Goal: Task Accomplishment & Management: Complete application form

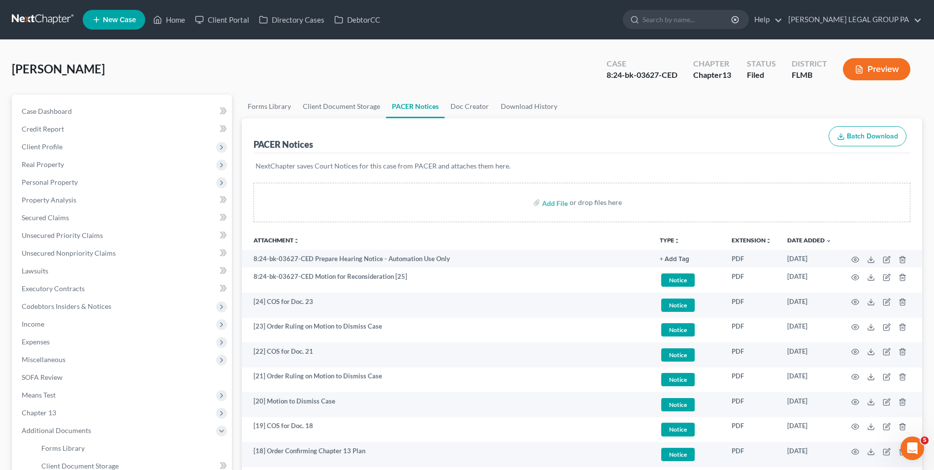
click at [21, 14] on link at bounding box center [43, 20] width 63 height 18
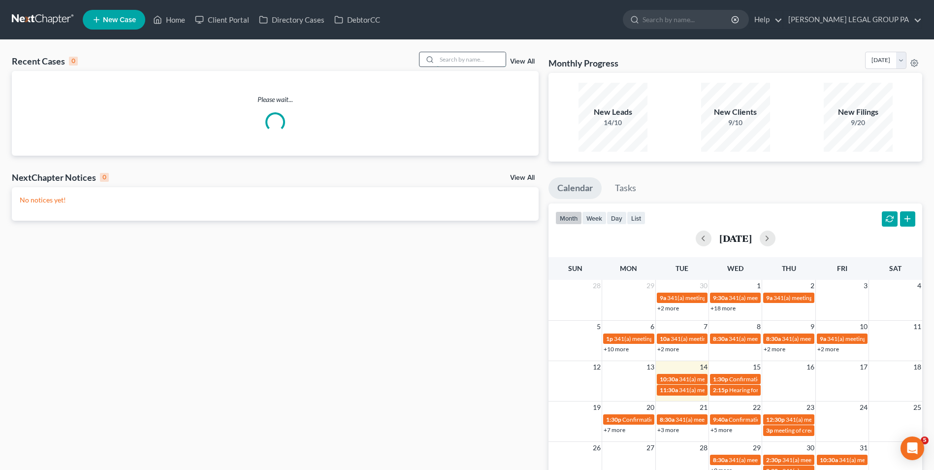
click at [456, 62] on input "search" at bounding box center [471, 59] width 69 height 14
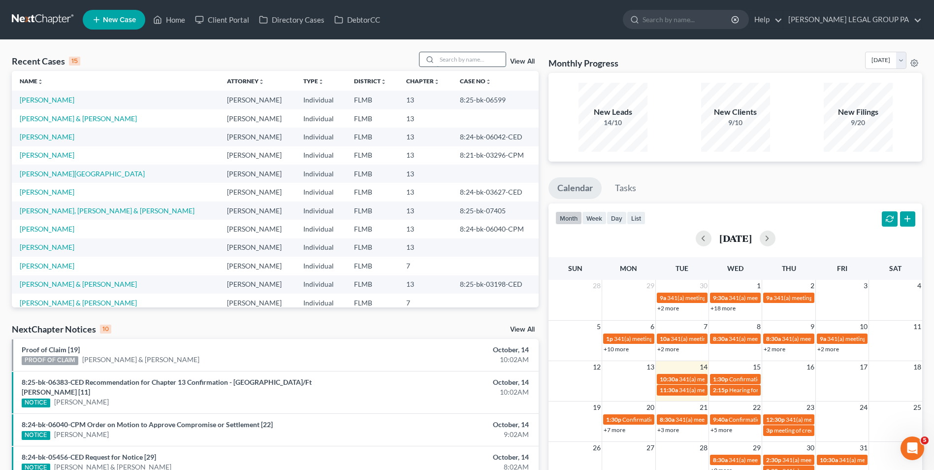
click at [446, 56] on input "search" at bounding box center [471, 59] width 69 height 14
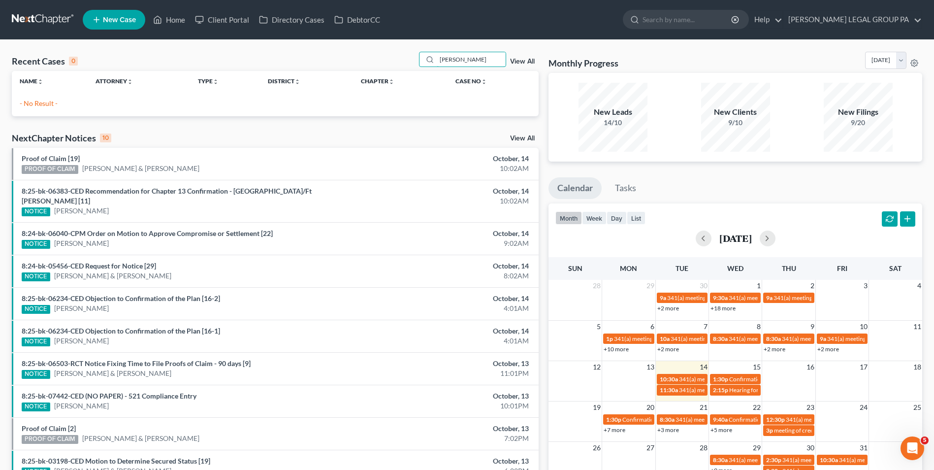
type input "[PERSON_NAME]"
click at [123, 21] on span "New Case" at bounding box center [119, 19] width 33 height 7
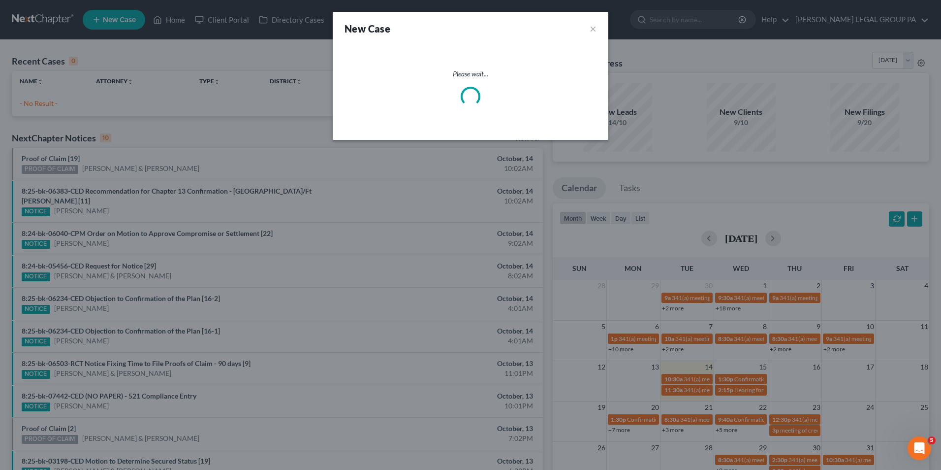
select select "15"
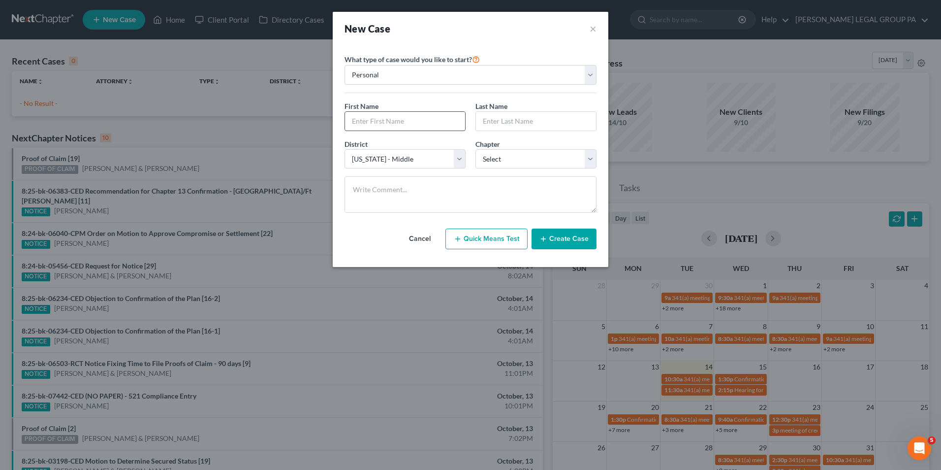
click at [413, 118] on input "text" at bounding box center [405, 121] width 120 height 19
type input "[PERSON_NAME]"
click at [546, 128] on input "text" at bounding box center [536, 121] width 120 height 19
type input "[PERSON_NAME]"
click at [565, 160] on select "Select 7 11 12 13" at bounding box center [536, 159] width 121 height 20
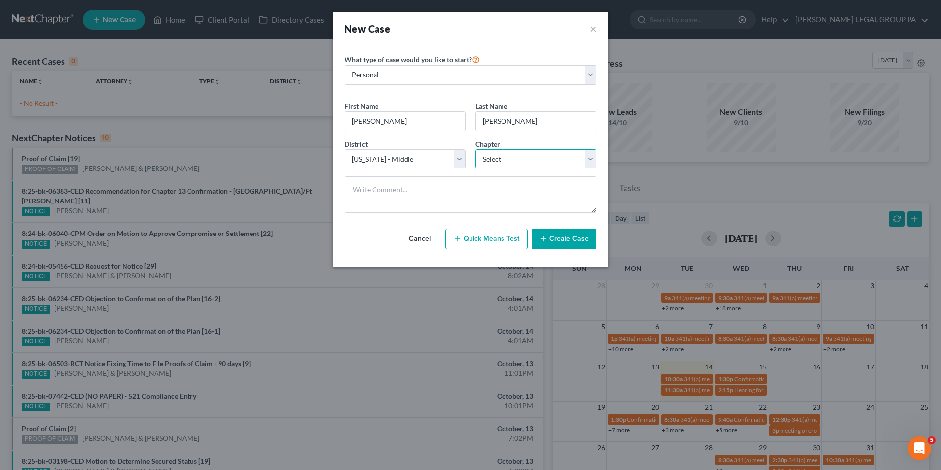
select select "0"
click at [476, 149] on select "Select 7 11 12 13" at bounding box center [536, 159] width 121 height 20
click at [559, 236] on button "Create Case" at bounding box center [564, 238] width 65 height 21
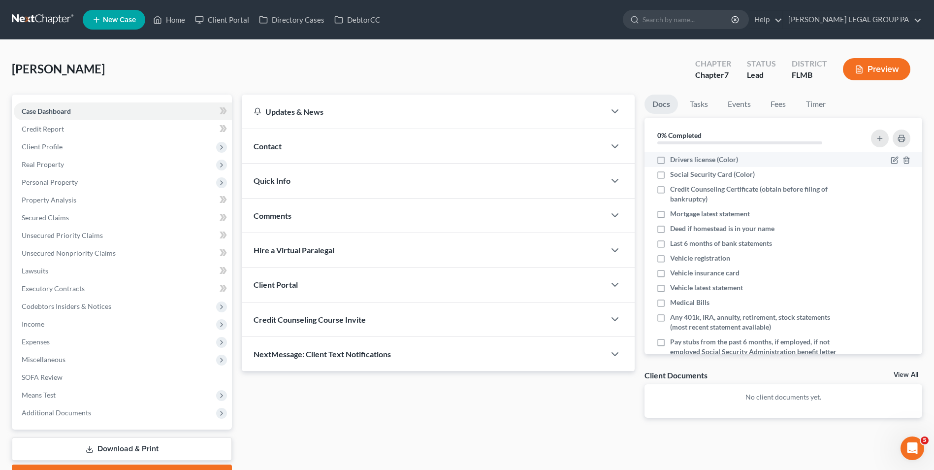
click at [687, 162] on span "Drivers license (Color)" at bounding box center [704, 160] width 68 height 10
click at [680, 161] on input "Drivers license (Color)" at bounding box center [677, 158] width 6 height 6
checkbox input "true"
click at [688, 173] on span "Social Security Card (Color)" at bounding box center [712, 174] width 85 height 10
click at [680, 173] on input "Social Security Card (Color)" at bounding box center [677, 172] width 6 height 6
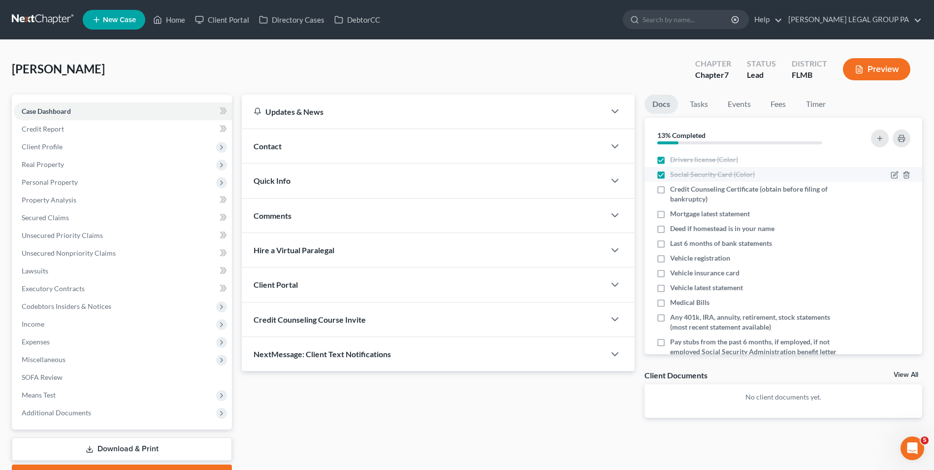
click at [688, 173] on span "Social Security Card (Color)" at bounding box center [712, 174] width 85 height 10
click at [680, 173] on input "Social Security Card (Color)" at bounding box center [677, 172] width 6 height 6
checkbox input "false"
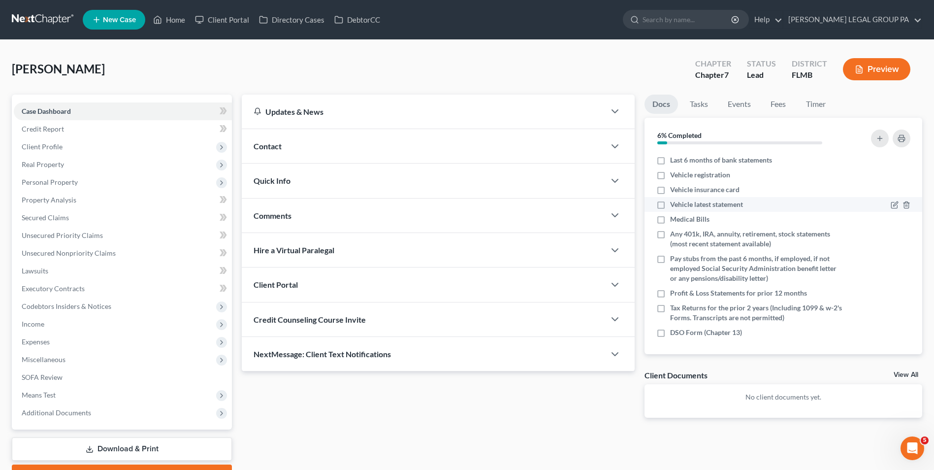
scroll to position [85, 0]
click at [897, 143] on button "button" at bounding box center [902, 138] width 18 height 18
click at [60, 17] on link at bounding box center [43, 20] width 63 height 18
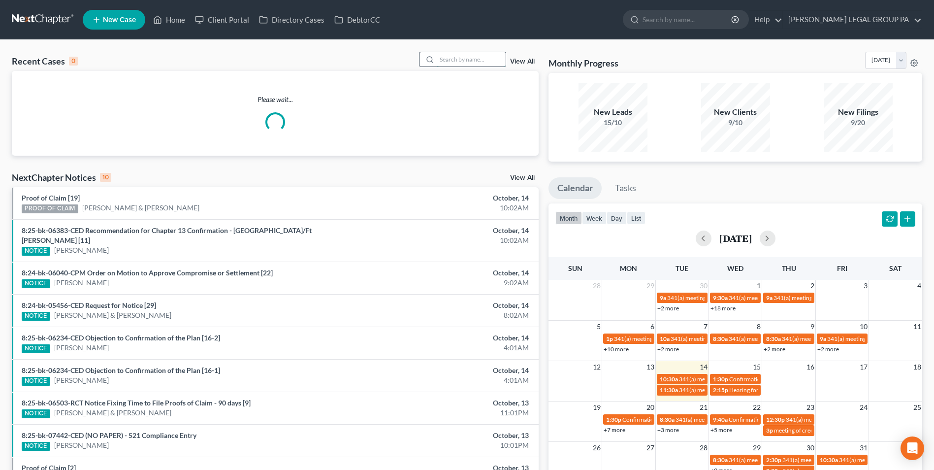
click at [465, 57] on input "search" at bounding box center [471, 59] width 69 height 14
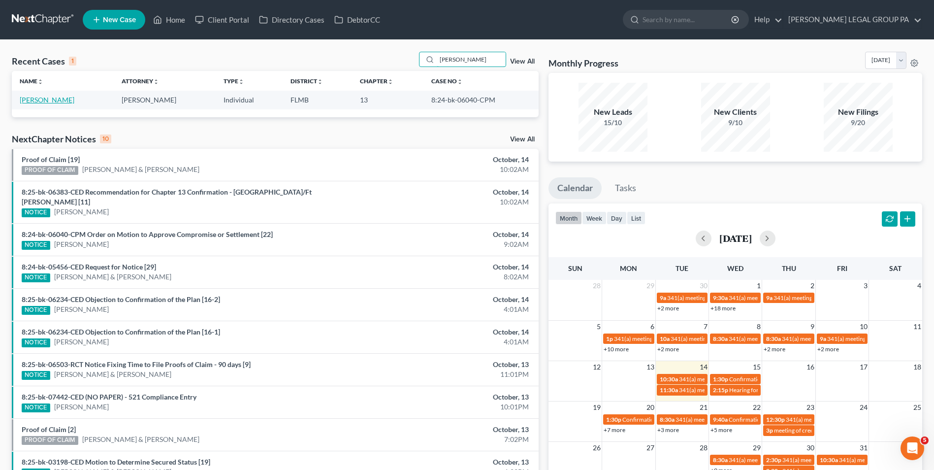
type input "Porter"
click at [31, 102] on link "[PERSON_NAME]" at bounding box center [47, 100] width 55 height 8
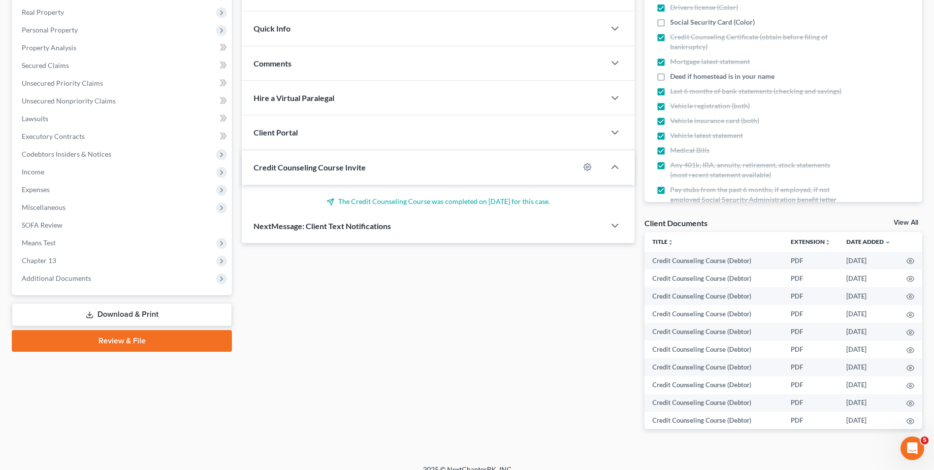
scroll to position [164, 0]
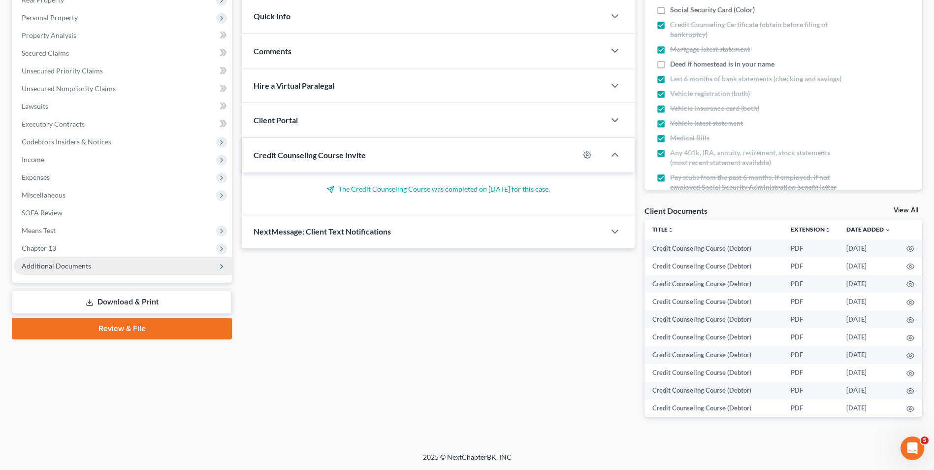
click at [119, 267] on span "Additional Documents" at bounding box center [123, 266] width 218 height 18
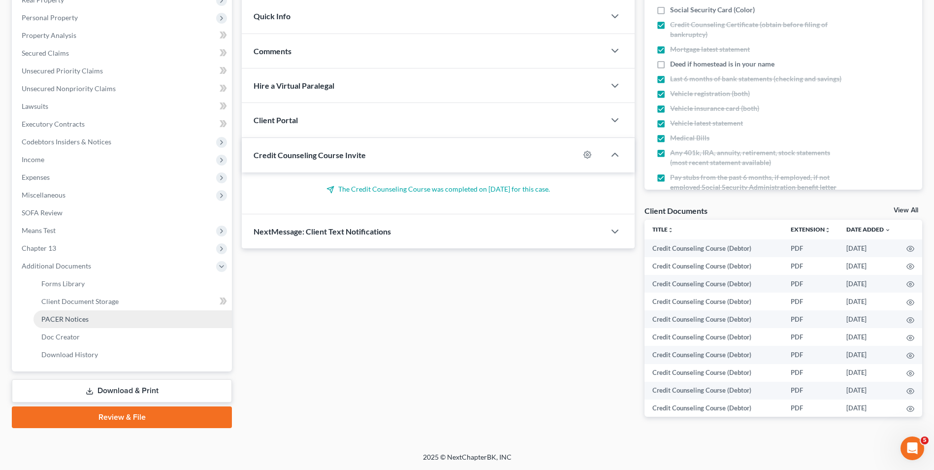
click at [128, 318] on link "PACER Notices" at bounding box center [132, 319] width 198 height 18
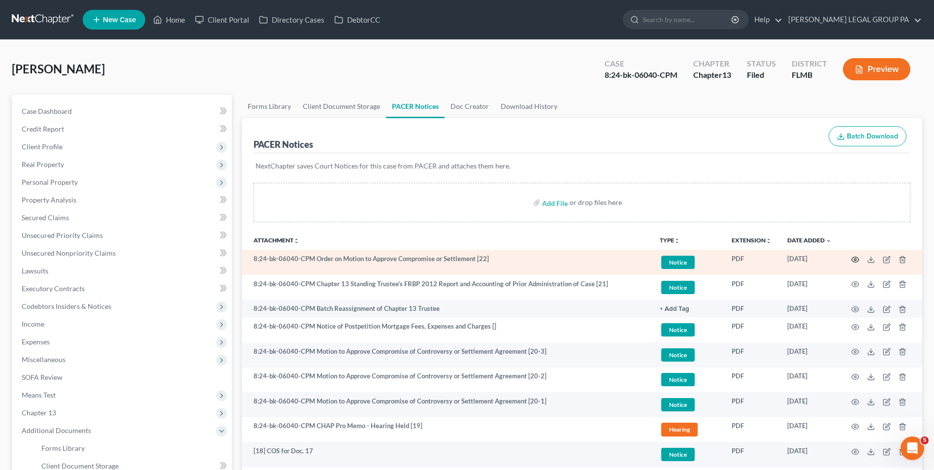
click at [853, 259] on icon "button" at bounding box center [855, 260] width 8 height 8
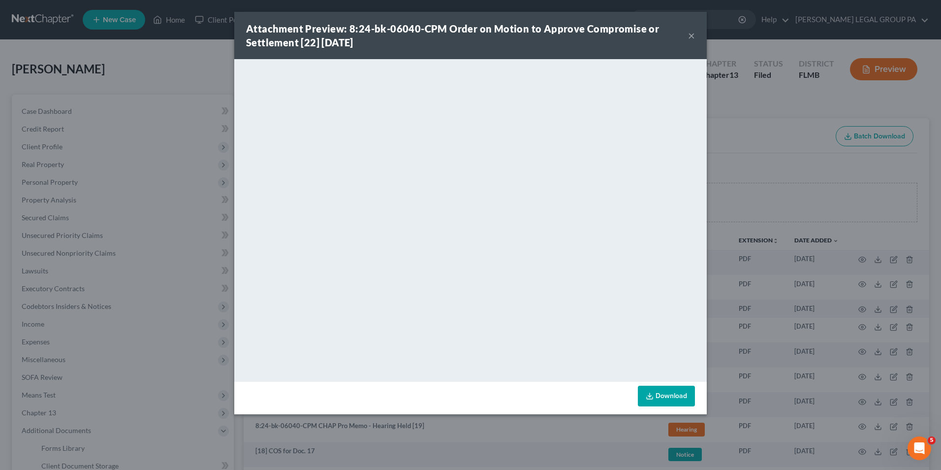
click at [692, 32] on button "×" at bounding box center [691, 36] width 7 height 12
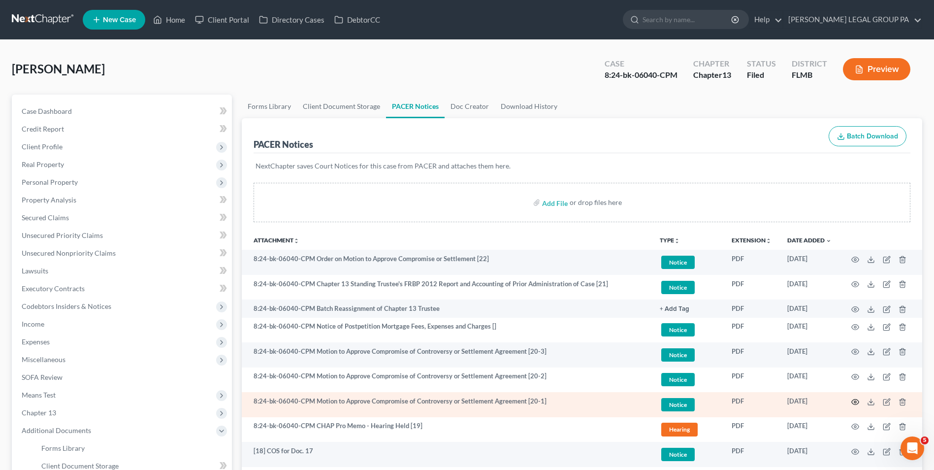
drag, startPoint x: 860, startPoint y: 402, endPoint x: 853, endPoint y: 404, distance: 7.5
click at [860, 402] on td at bounding box center [880, 404] width 83 height 25
click at [852, 404] on icon "button" at bounding box center [855, 402] width 8 height 8
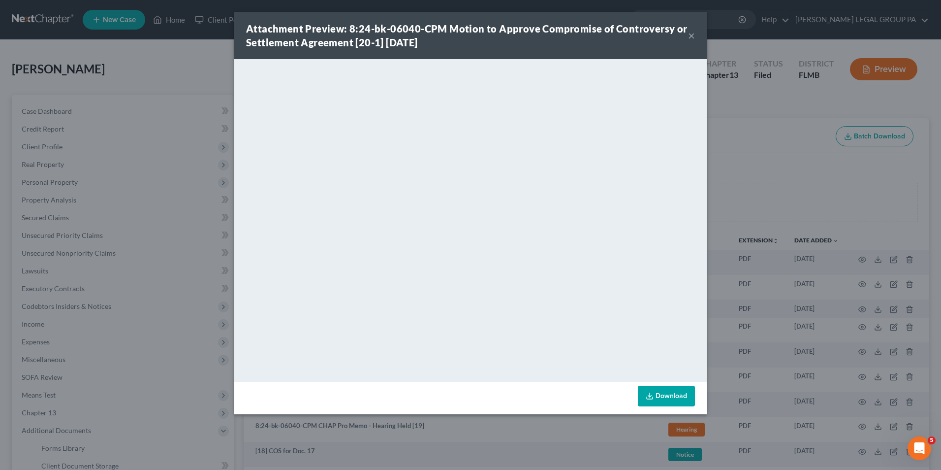
click at [688, 35] on button "×" at bounding box center [691, 36] width 7 height 12
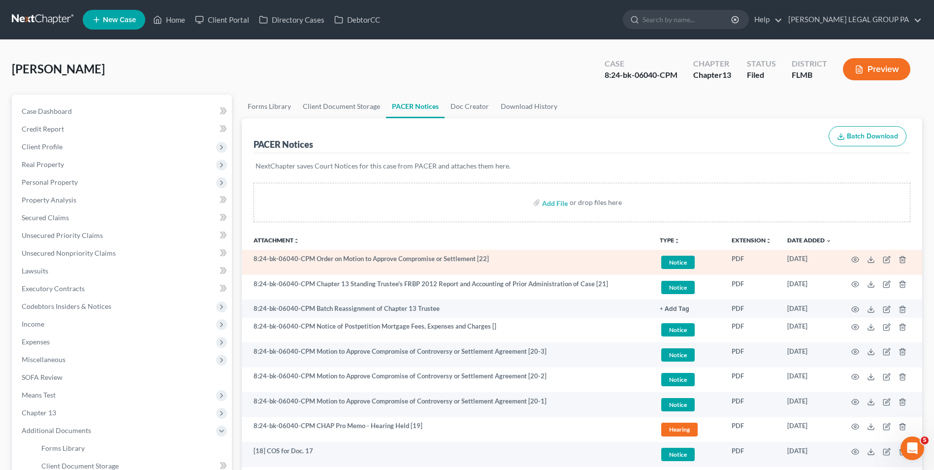
click at [851, 259] on td at bounding box center [880, 262] width 83 height 25
click at [853, 259] on icon "button" at bounding box center [855, 260] width 8 height 8
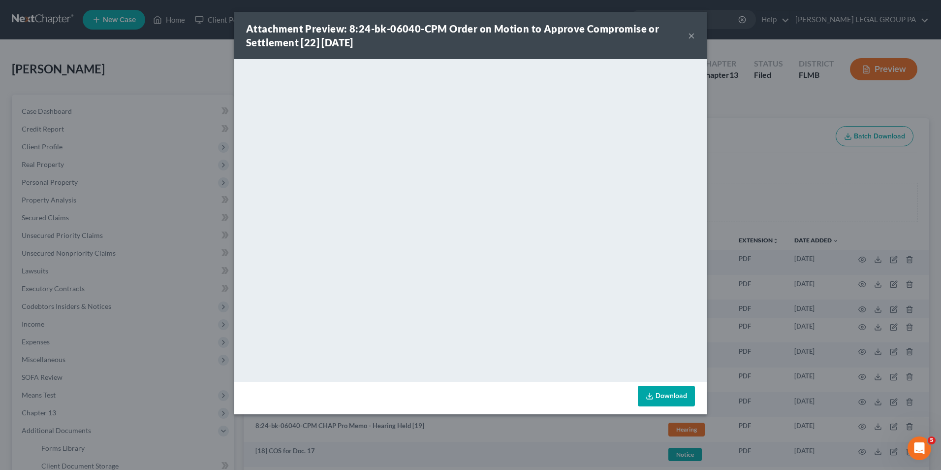
click at [691, 38] on button "×" at bounding box center [691, 36] width 7 height 12
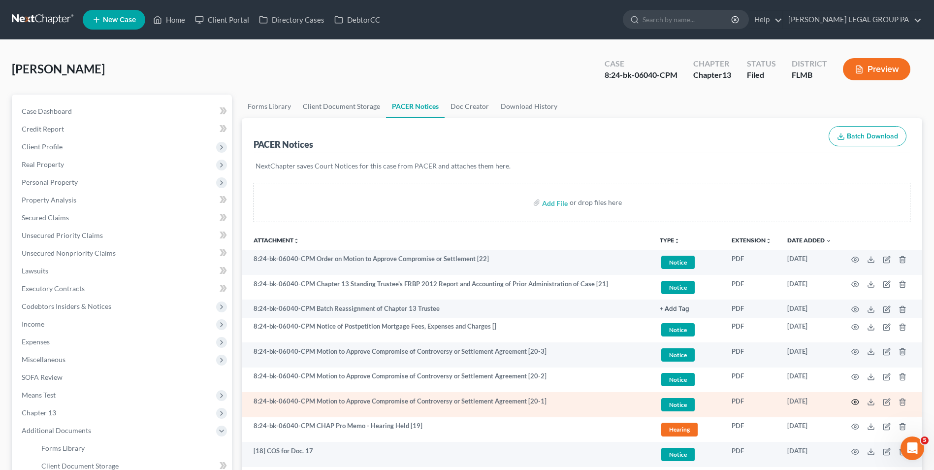
click at [854, 402] on icon "button" at bounding box center [855, 402] width 8 height 8
